Goal: Task Accomplishment & Management: Use online tool/utility

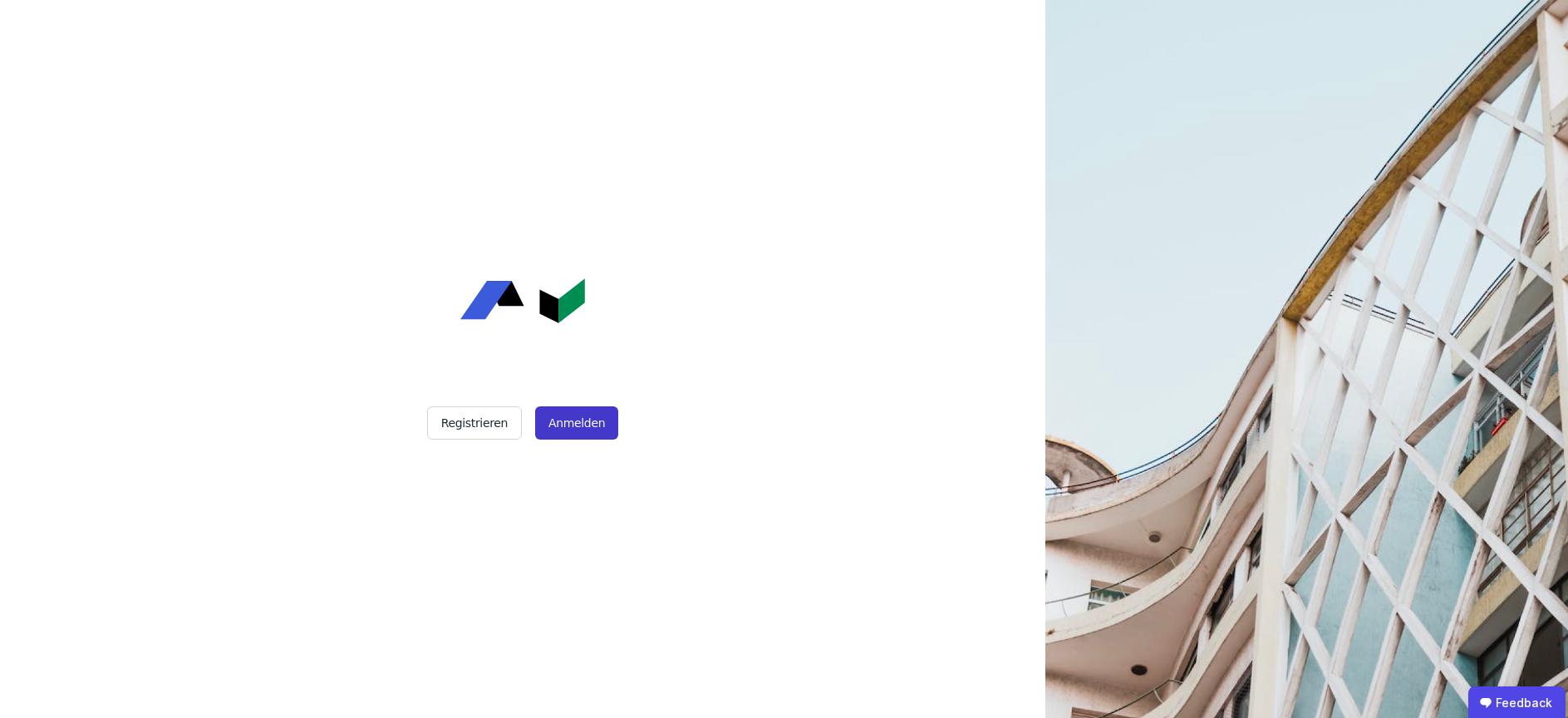
click at [578, 425] on button "Anmelden" at bounding box center [577, 422] width 83 height 33
click at [567, 420] on button "Anmelden" at bounding box center [577, 422] width 83 height 33
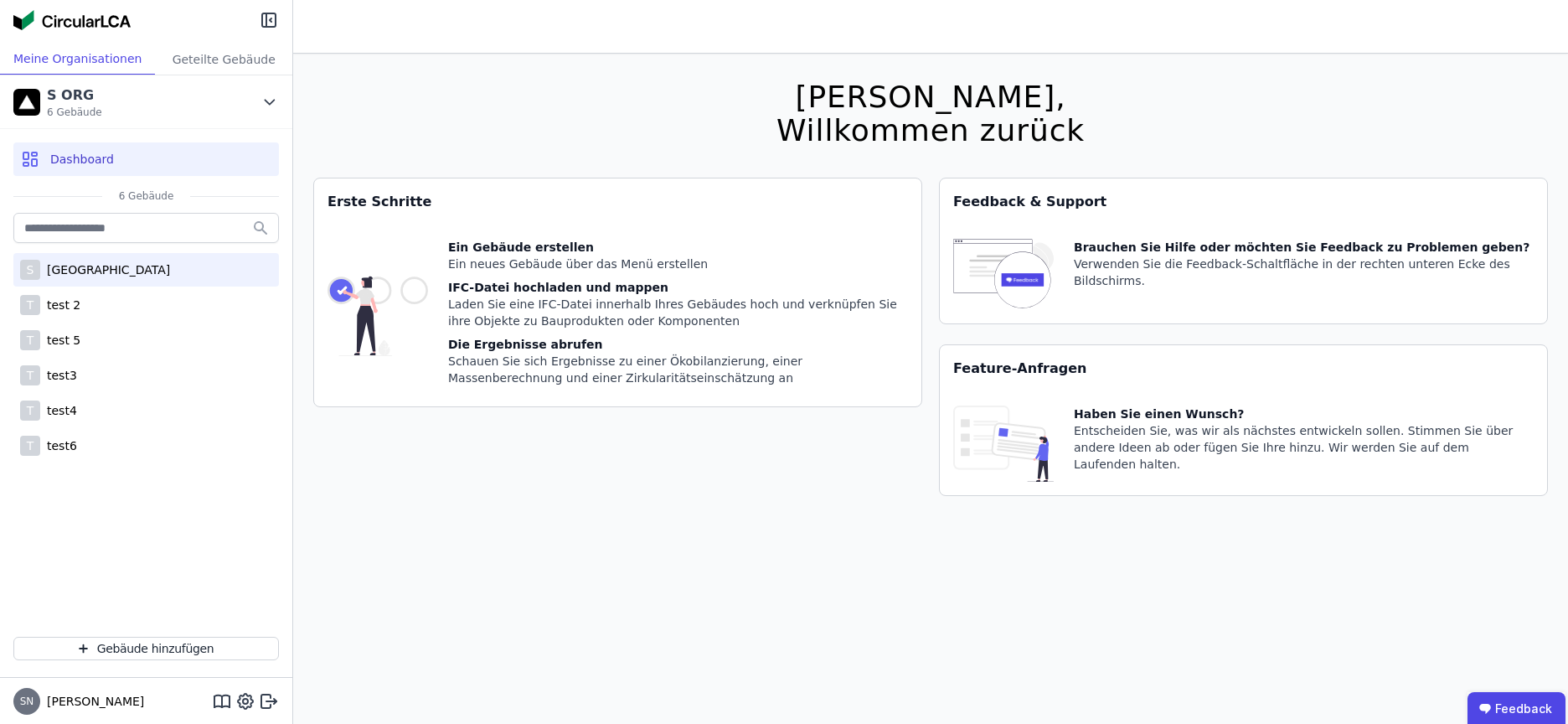
click at [116, 283] on div "S [GEOGRAPHIC_DATA]" at bounding box center [146, 269] width 266 height 33
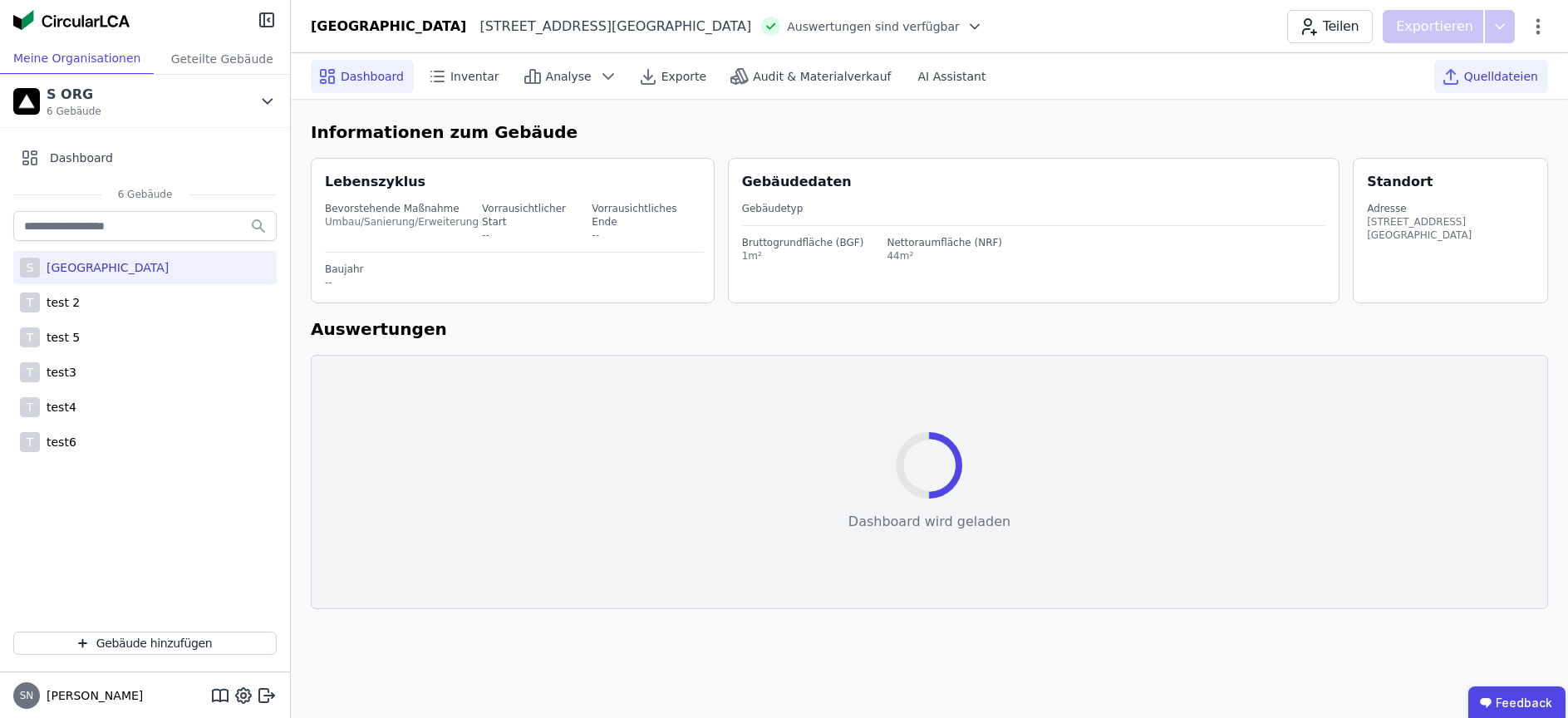
click at [1496, 82] on span "Quelldateien" at bounding box center [1500, 77] width 74 height 17
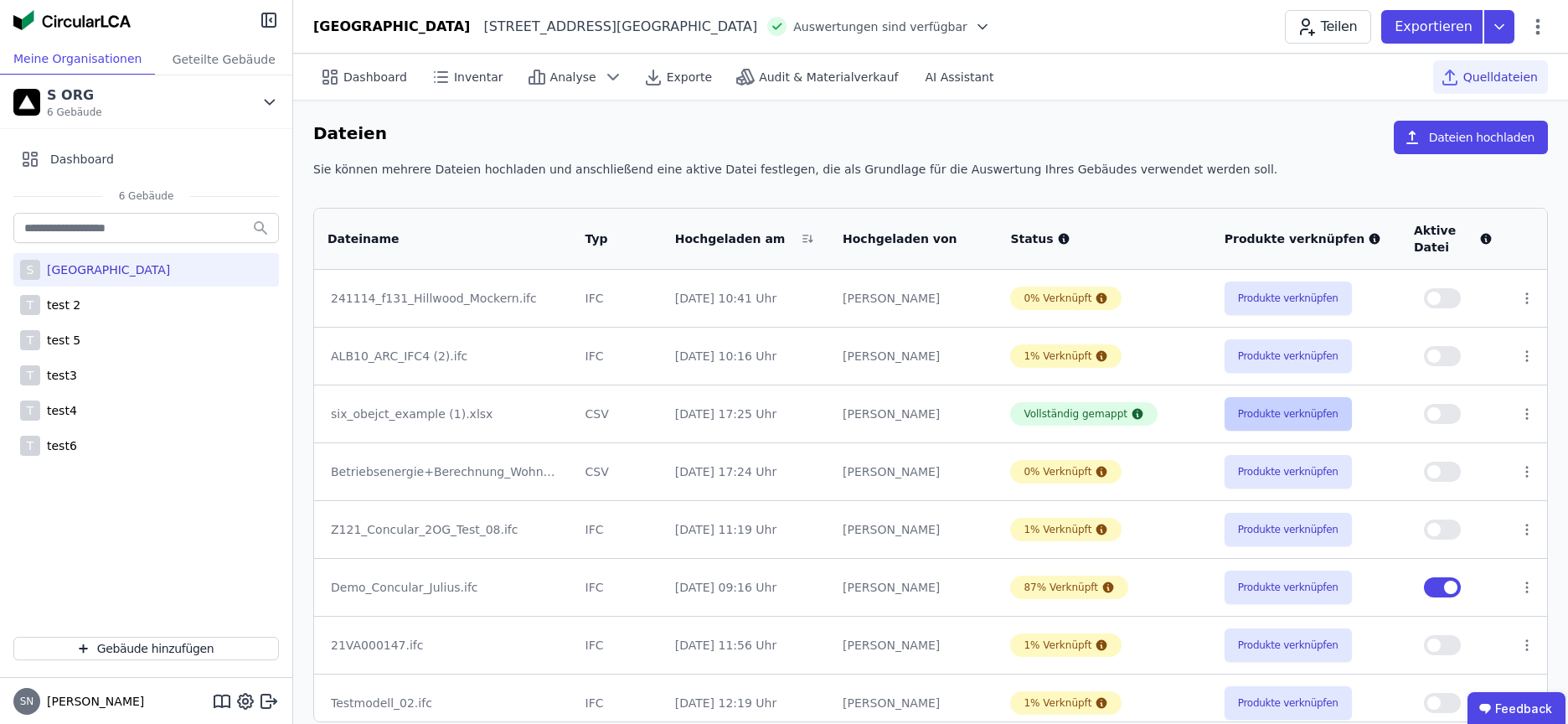
click at [1268, 412] on button "Produkte verknüpfen" at bounding box center [1287, 413] width 128 height 33
